Goal: Task Accomplishment & Management: Use online tool/utility

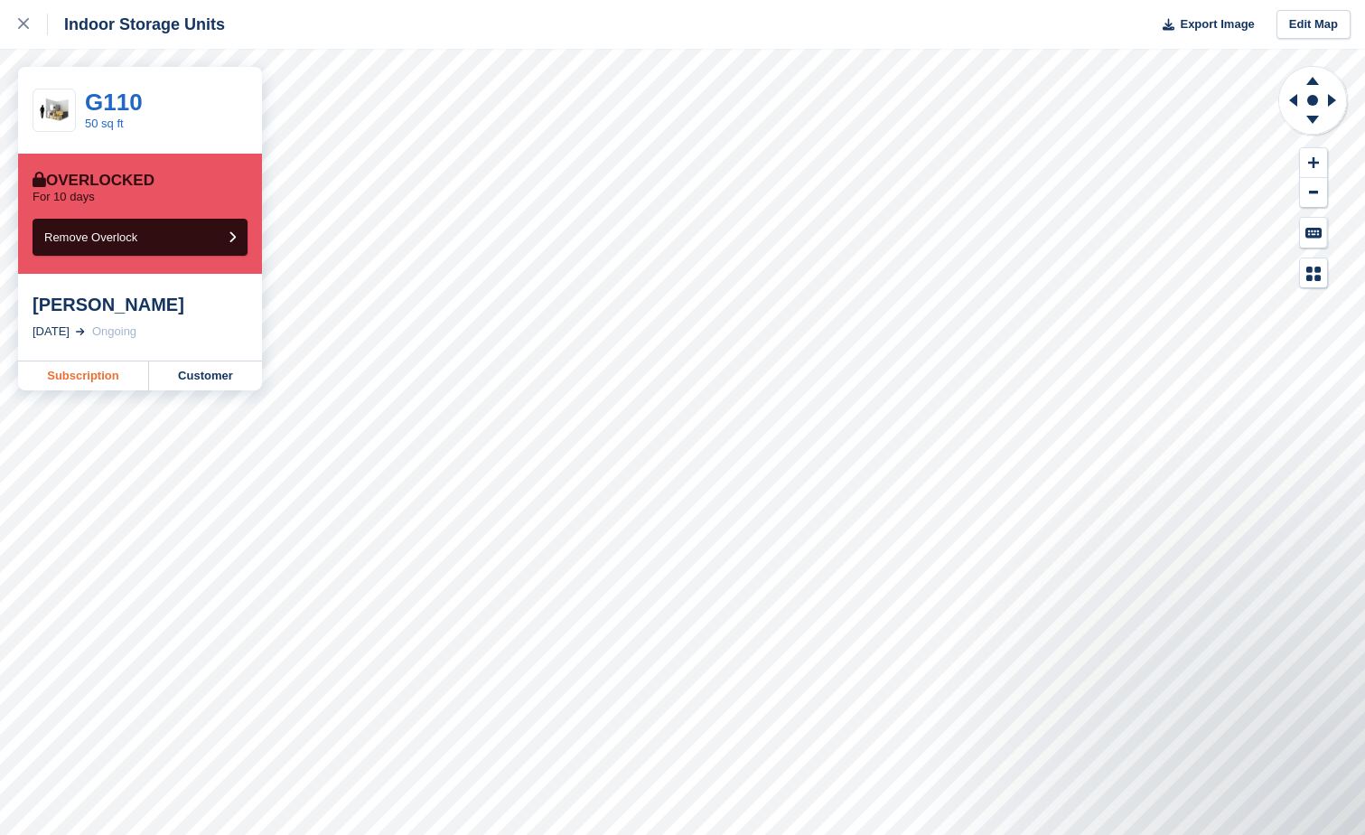
click at [119, 378] on link "Subscription" at bounding box center [83, 375] width 131 height 29
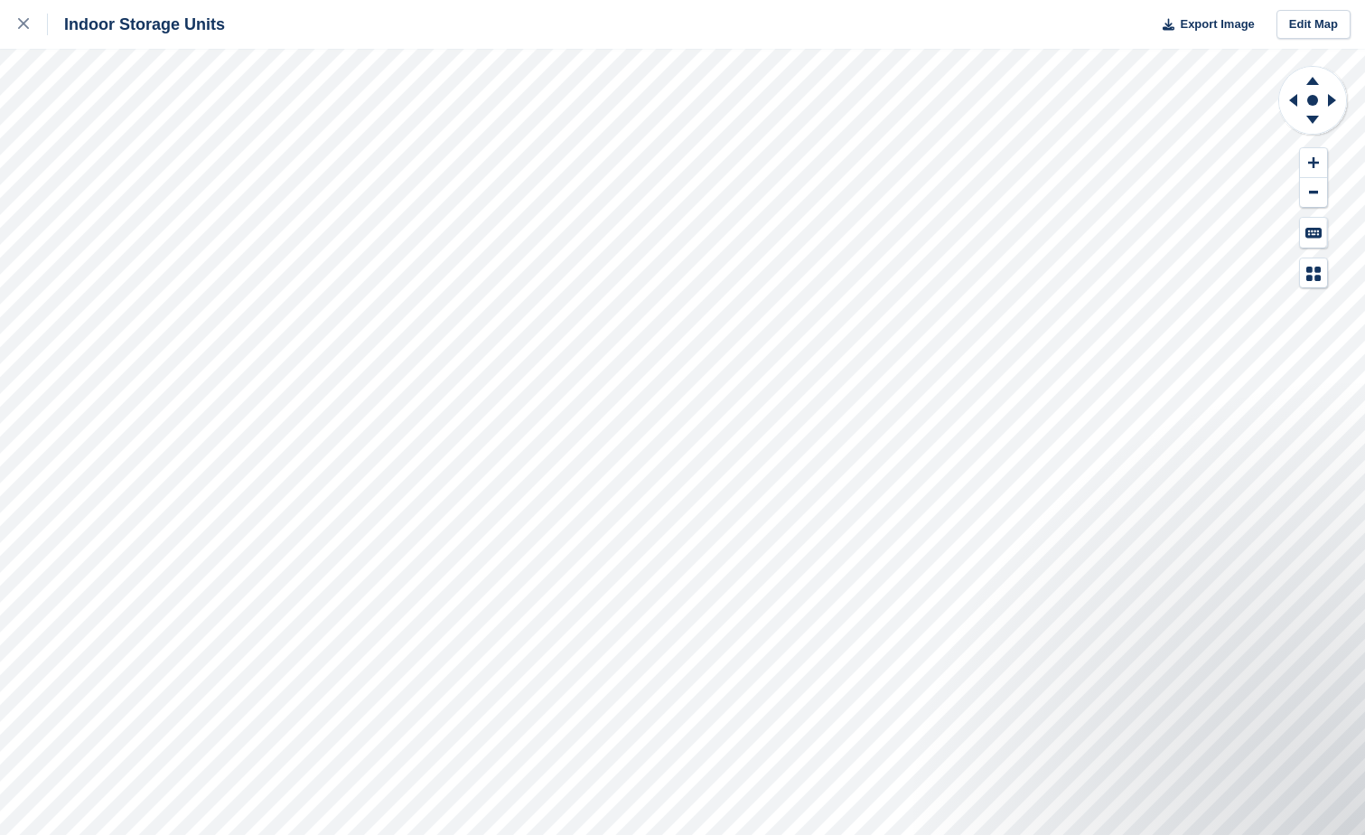
click at [199, 244] on div "Indoor Storage Units Export Image Edit Map" at bounding box center [682, 417] width 1365 height 835
click at [251, 223] on div "Indoor Storage Units Export Image Edit Map" at bounding box center [682, 417] width 1365 height 835
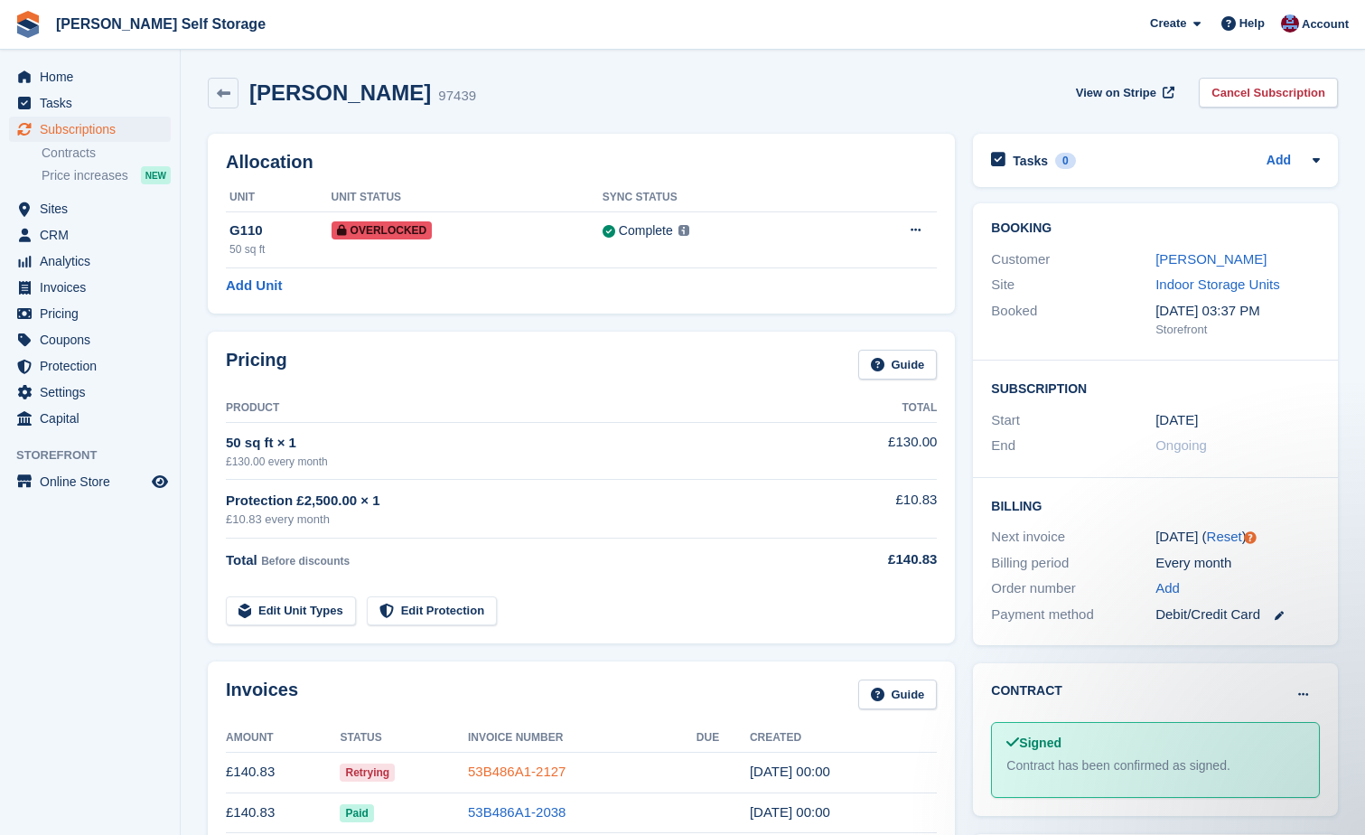
click at [474, 772] on link "53B486A1-2127" at bounding box center [517, 770] width 98 height 15
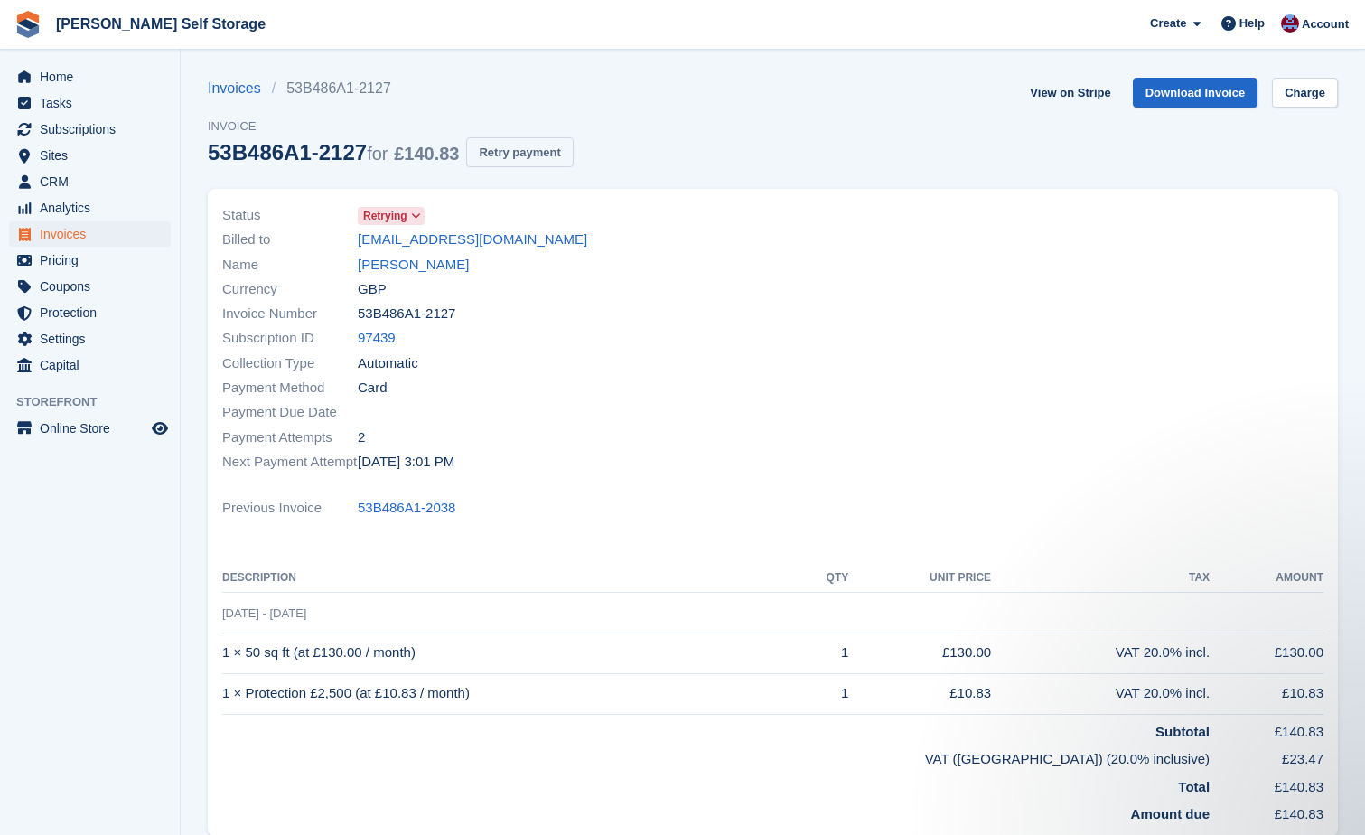
click at [515, 157] on button "Retry payment" at bounding box center [519, 152] width 107 height 30
